Goal: Transaction & Acquisition: Purchase product/service

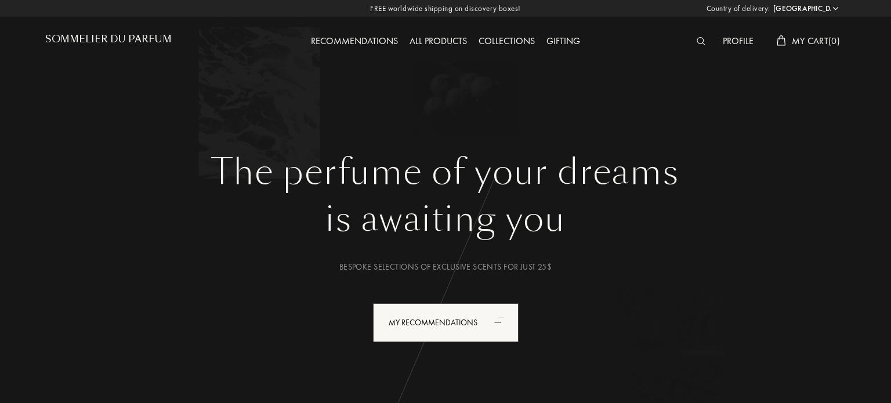
select select "US"
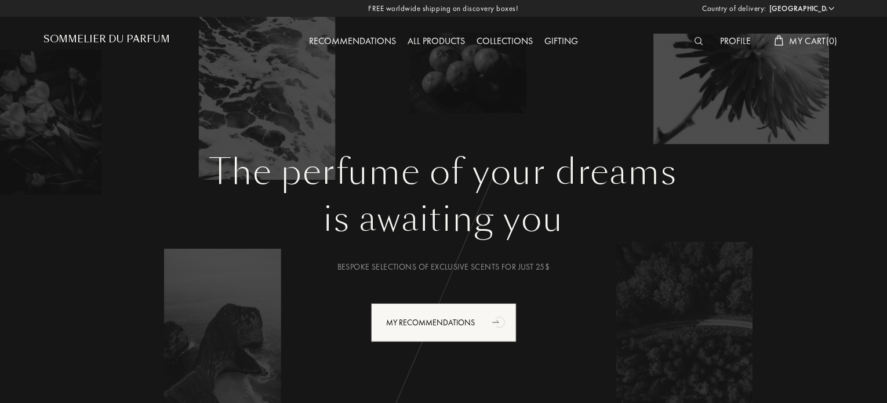
click at [696, 39] on img at bounding box center [699, 41] width 9 height 8
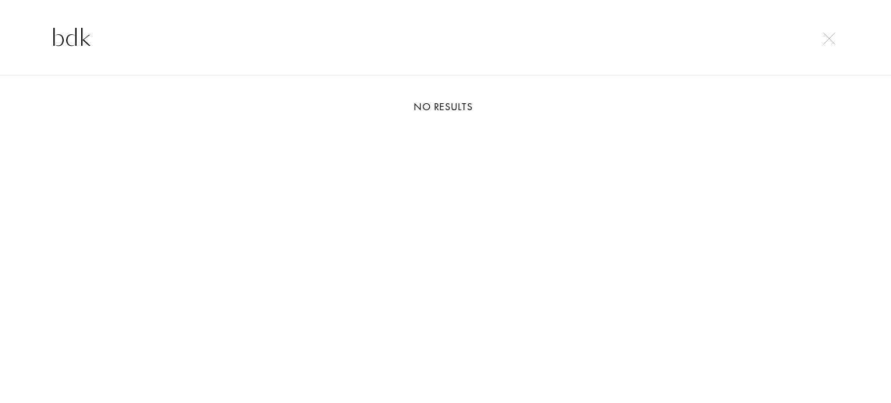
click at [311, 36] on input "bdk" at bounding box center [445, 37] width 835 height 35
type input "b"
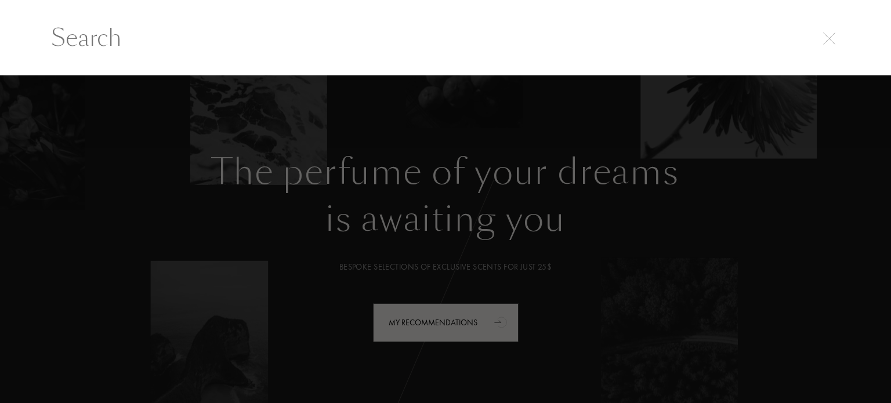
click at [490, 191] on div at bounding box center [445, 239] width 891 height 328
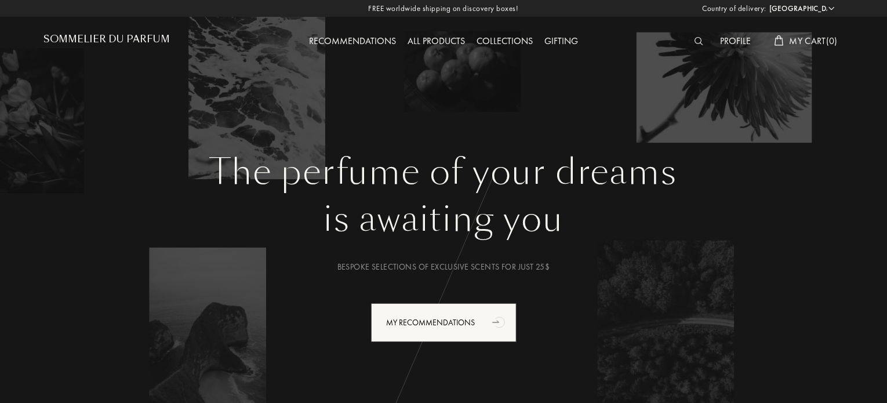
click at [434, 37] on div "All products" at bounding box center [436, 41] width 69 height 15
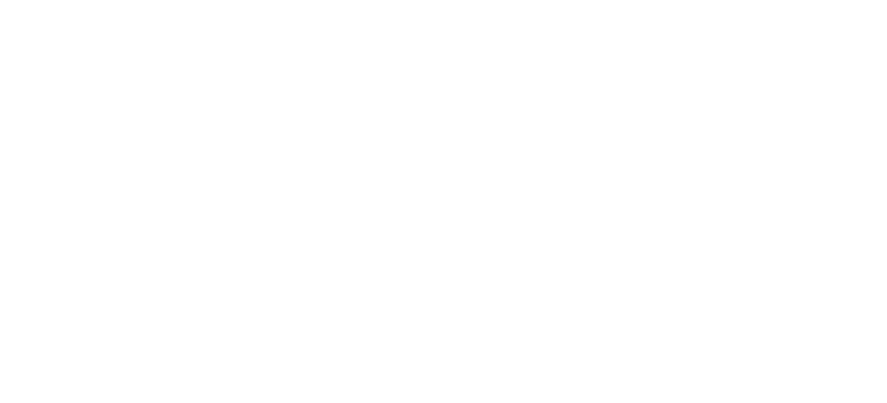
select select "US"
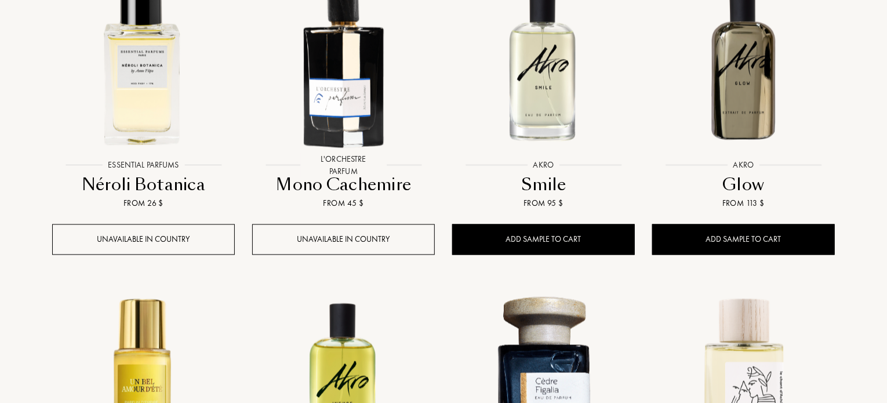
scroll to position [916, 0]
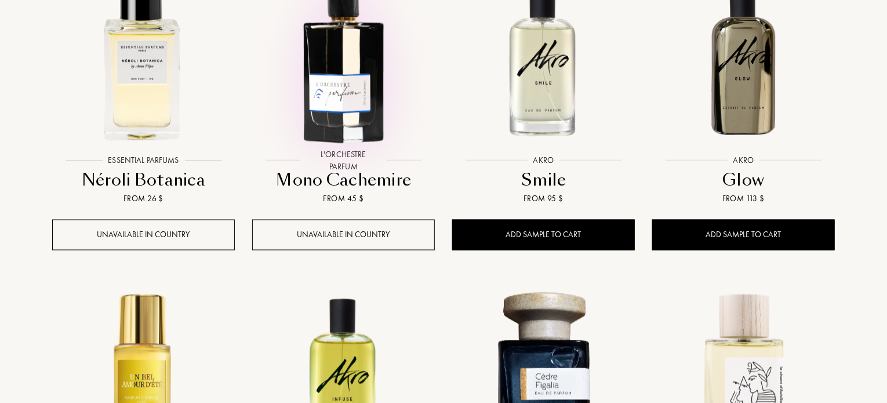
click at [358, 48] on img at bounding box center [343, 59] width 180 height 180
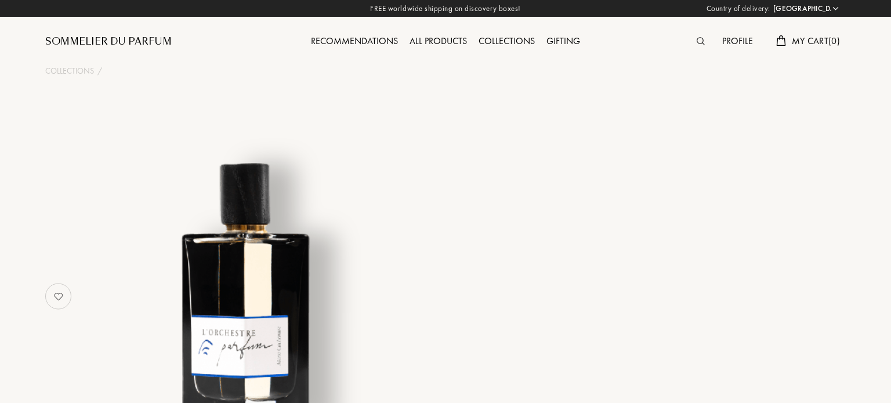
select select "US"
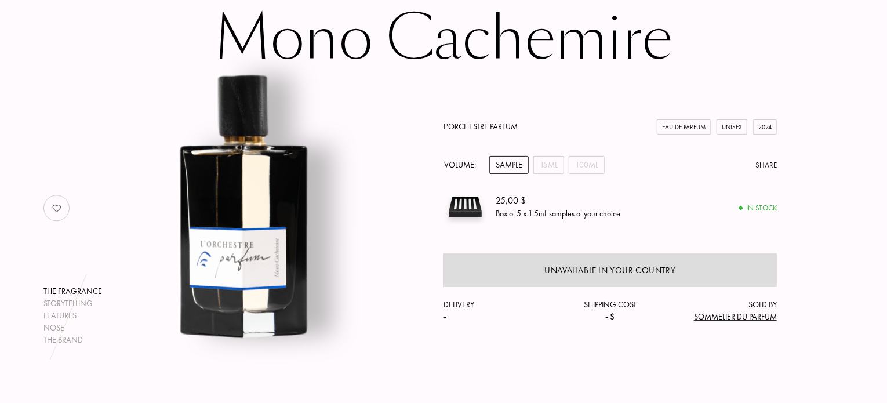
scroll to position [93, 0]
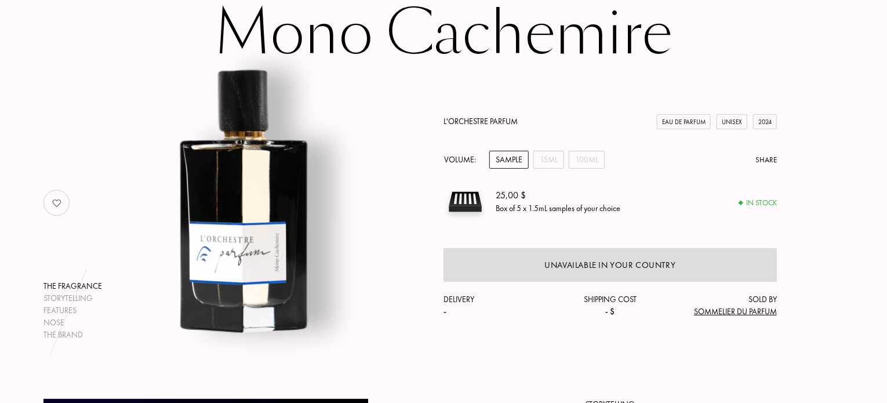
drag, startPoint x: 890, startPoint y: 55, endPoint x: 890, endPoint y: 132, distance: 77.1
drag, startPoint x: 724, startPoint y: 124, endPoint x: 730, endPoint y: 121, distance: 6.2
click at [730, 121] on div "Unisex" at bounding box center [732, 122] width 31 height 16
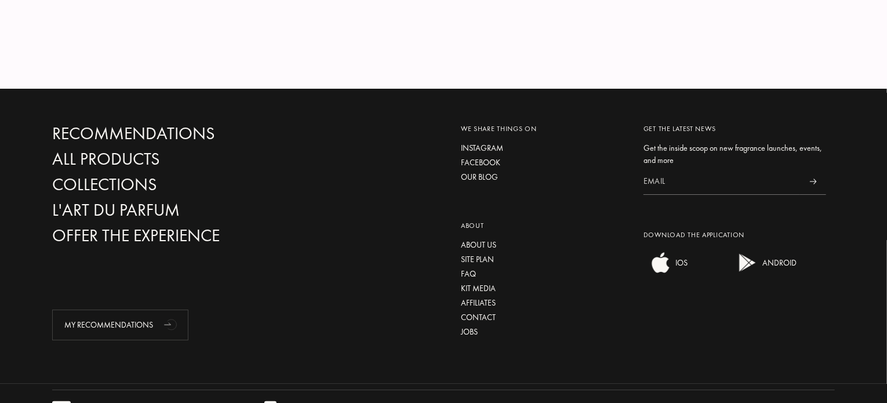
scroll to position [2147, 0]
